Goal: Task Accomplishment & Management: Use online tool/utility

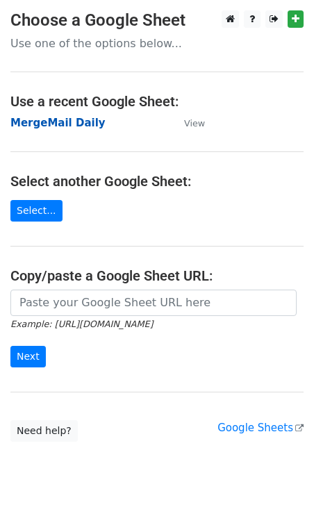
click at [71, 123] on strong "MergeMail Daily" at bounding box center [57, 123] width 95 height 12
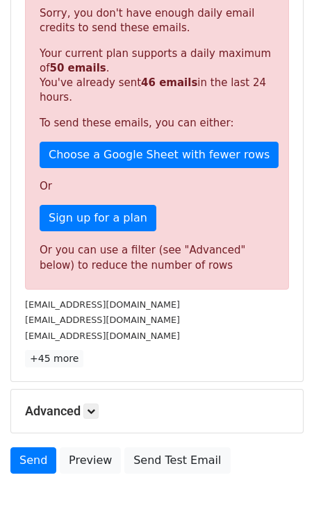
scroll to position [363, 0]
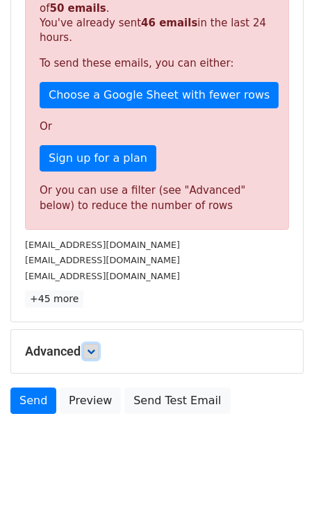
click at [95, 351] on icon at bounding box center [91, 351] width 8 height 8
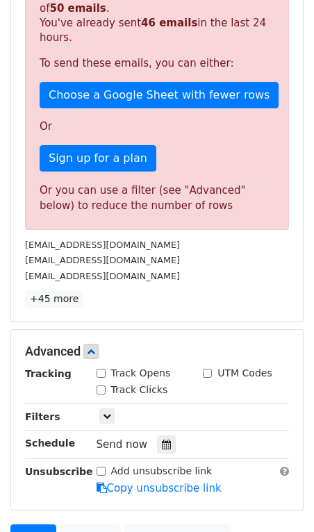
click at [101, 371] on input "Track Opens" at bounding box center [100, 373] width 9 height 9
checkbox input "true"
click at [103, 390] on input "Track Clicks" at bounding box center [100, 389] width 9 height 9
checkbox input "true"
click at [208, 371] on input "UTM Codes" at bounding box center [207, 373] width 9 height 9
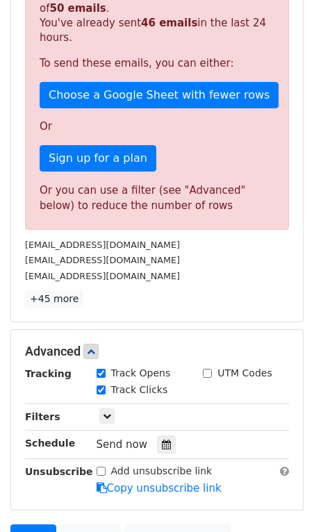
checkbox input "true"
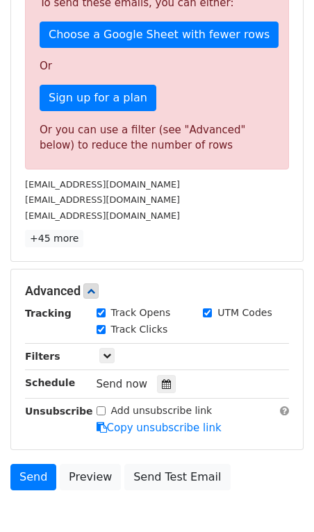
scroll to position [430, 0]
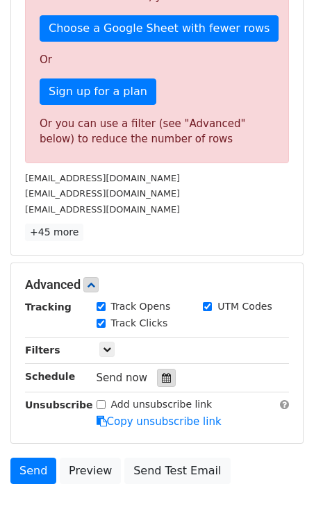
click at [162, 378] on icon at bounding box center [166, 378] width 9 height 10
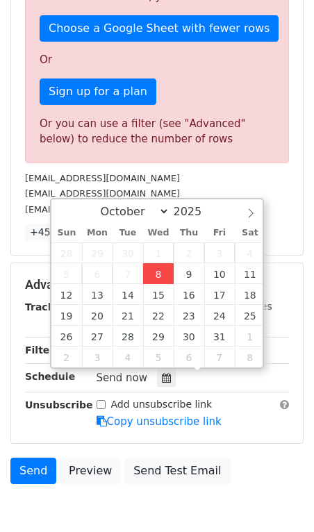
type input "[DATE] 12:00"
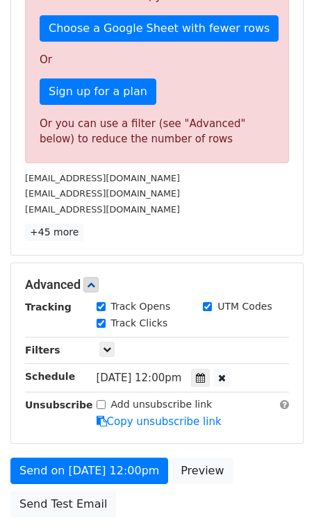
click at [244, 454] on form "Variables Copy/paste... {{Email }} Email column Email Templates Load... No temp…" at bounding box center [156, 112] width 293 height 824
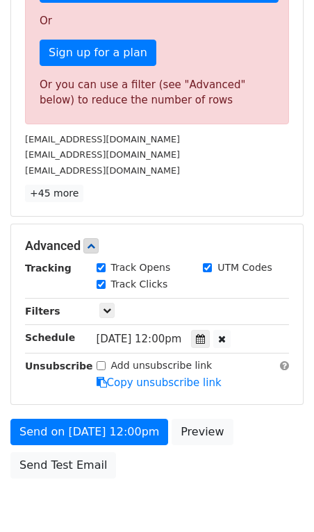
scroll to position [471, 0]
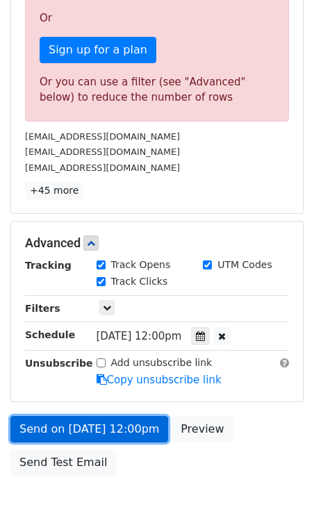
click at [112, 427] on link "Send on [DATE] 12:00pm" at bounding box center [89, 429] width 158 height 26
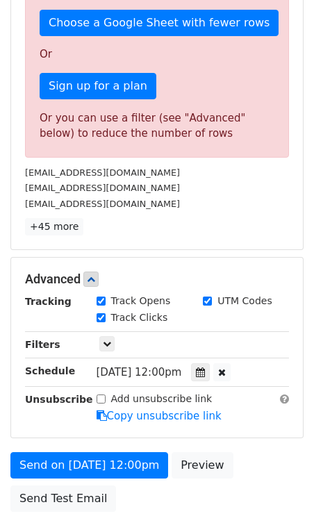
scroll to position [439, 0]
